Goal: Task Accomplishment & Management: Use online tool/utility

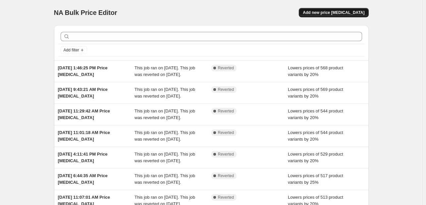
click at [336, 14] on span "Add new price [MEDICAL_DATA]" at bounding box center [334, 12] width 62 height 5
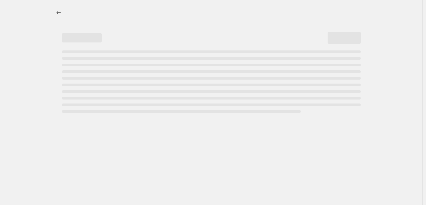
select select "percentage"
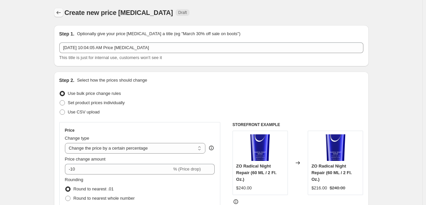
click at [59, 14] on icon "Price change jobs" at bounding box center [58, 12] width 7 height 7
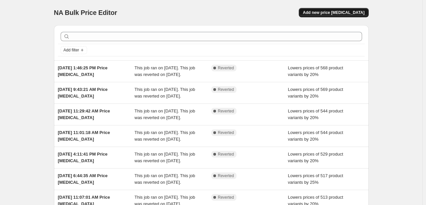
click at [323, 13] on span "Add new price [MEDICAL_DATA]" at bounding box center [334, 12] width 62 height 5
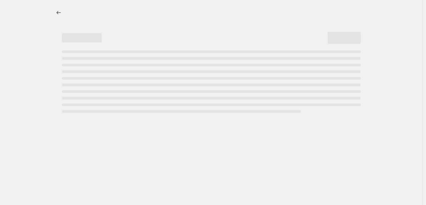
select select "percentage"
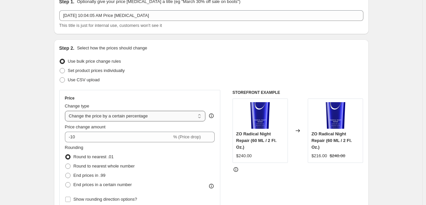
scroll to position [33, 0]
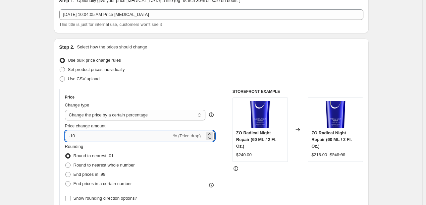
click at [117, 137] on input "-10" at bounding box center [118, 135] width 107 height 11
click at [211, 133] on icon at bounding box center [209, 134] width 3 height 2
click at [212, 137] on icon at bounding box center [209, 137] width 7 height 7
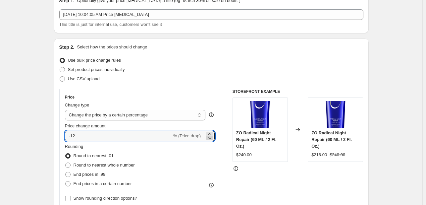
click at [212, 137] on icon at bounding box center [209, 137] width 7 height 7
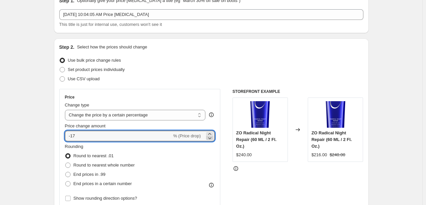
click at [212, 137] on icon at bounding box center [209, 137] width 7 height 7
type input "-20"
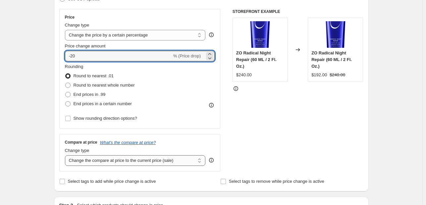
scroll to position [132, 0]
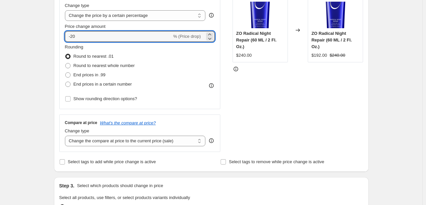
click at [253, 106] on div "STOREFRONT EXAMPLE ZO Radical Night Repair (60 ML / 2 Fl. Oz.) $240.00 Changed …" at bounding box center [297, 70] width 131 height 162
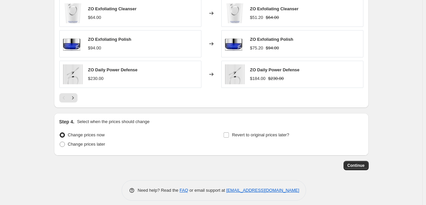
scroll to position [457, 0]
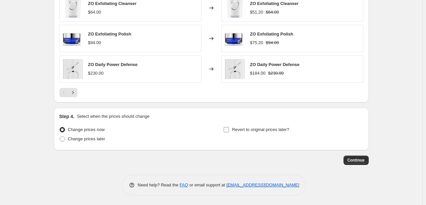
click at [227, 129] on input "Revert to original prices later?" at bounding box center [226, 129] width 5 height 5
checkbox input "true"
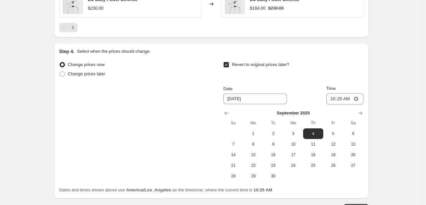
scroll to position [523, 0]
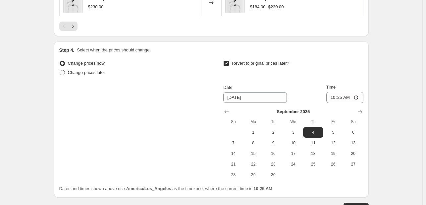
click at [83, 73] on span "Change prices later" at bounding box center [86, 72] width 37 height 5
click at [60, 70] on input "Change prices later" at bounding box center [60, 70] width 0 height 0
radio input "true"
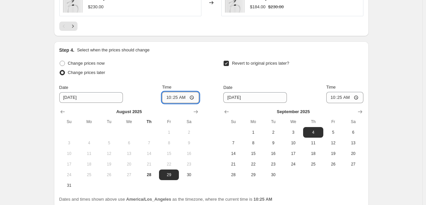
click at [183, 97] on input "10:25" at bounding box center [180, 97] width 37 height 11
click at [175, 97] on input "10:25" at bounding box center [180, 97] width 37 height 11
click at [192, 97] on input "10:25" at bounding box center [180, 97] width 37 height 11
type input "00:00"
click at [205, 82] on div "Change prices now Change prices later Date 8/29/2025 Time 00:00 August 2025 Su …" at bounding box center [211, 125] width 304 height 132
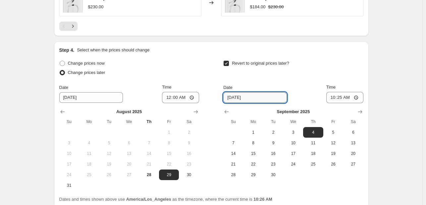
click at [265, 98] on input "9/4/2025" at bounding box center [255, 97] width 64 height 11
click at [256, 131] on span "1" at bounding box center [253, 131] width 15 height 5
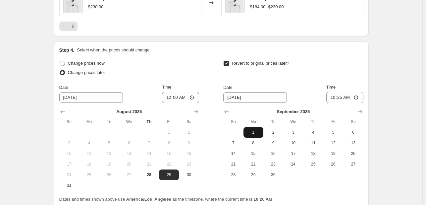
type input "9/1/2025"
click at [357, 96] on input "10:25" at bounding box center [344, 97] width 37 height 11
click at [339, 73] on div "Revert to original prices later?" at bounding box center [293, 69] width 140 height 20
click at [349, 95] on input "00:25" at bounding box center [344, 97] width 37 height 11
click at [338, 97] on input "00:25" at bounding box center [344, 97] width 37 height 11
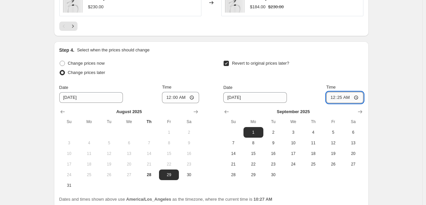
click at [358, 97] on input "00:25" at bounding box center [344, 97] width 37 height 11
click at [358, 78] on div "Revert to original prices later?" at bounding box center [293, 69] width 140 height 20
click at [338, 97] on input "00:00" at bounding box center [344, 97] width 37 height 11
click at [356, 97] on input "00:00" at bounding box center [344, 97] width 37 height 11
type input "23:59"
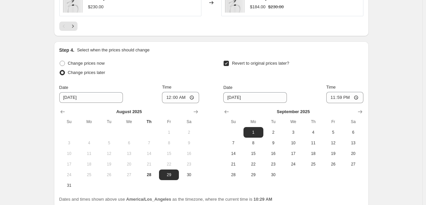
click at [340, 74] on div "Revert to original prices later?" at bounding box center [293, 69] width 140 height 20
click at [94, 97] on input "8/29/2025" at bounding box center [91, 97] width 64 height 11
click at [189, 174] on span "30" at bounding box center [188, 174] width 15 height 5
type input "8/30/2025"
click at [146, 92] on div "Date 8/30/2025 Time 00:00" at bounding box center [129, 93] width 140 height 19
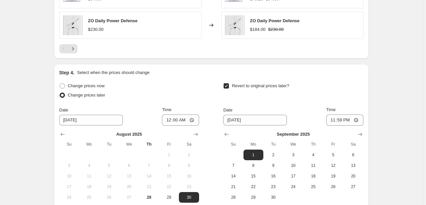
scroll to position [580, 0]
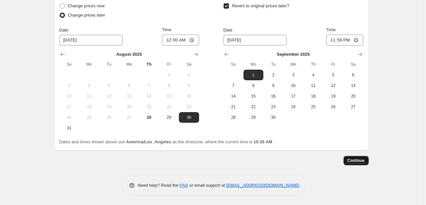
click at [359, 160] on span "Continue" at bounding box center [355, 160] width 17 height 5
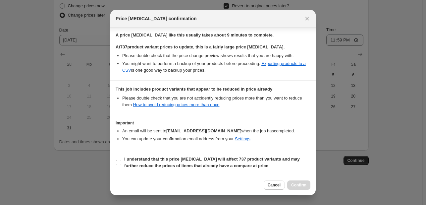
scroll to position [109, 0]
click at [118, 161] on input "I understand that this price change job will affect 737 product variants and ma…" at bounding box center [118, 161] width 5 height 5
checkbox input "true"
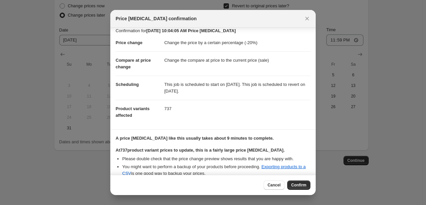
scroll to position [0, 0]
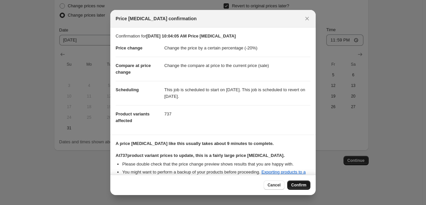
click at [303, 186] on span "Confirm" at bounding box center [298, 184] width 15 height 5
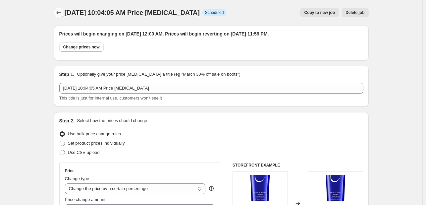
click at [61, 13] on icon "Price change jobs" at bounding box center [58, 12] width 7 height 7
